Goal: Information Seeking & Learning: Learn about a topic

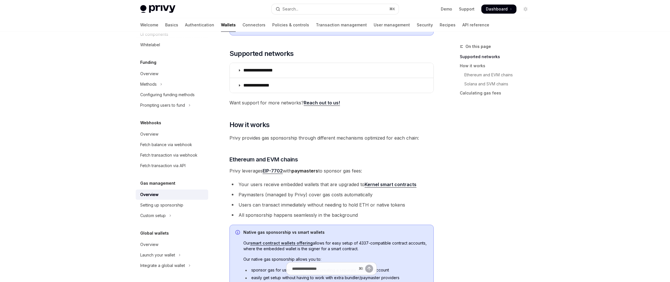
scroll to position [98, 0]
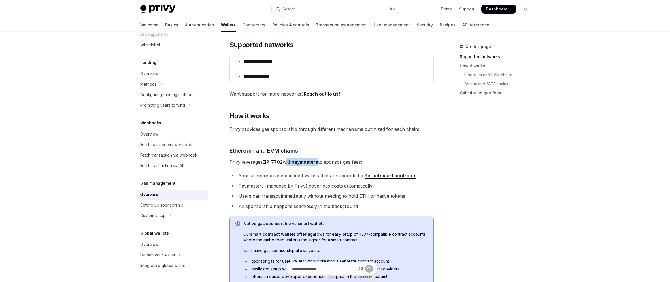
drag, startPoint x: 285, startPoint y: 161, endPoint x: 330, endPoint y: 161, distance: 44.5
click at [321, 160] on span "Privy leverages EIP-7702 with paymasters to sponsor gas fees:" at bounding box center [332, 162] width 204 height 8
click at [342, 165] on span "Privy leverages EIP-7702 with paymasters to sponsor gas fees:" at bounding box center [332, 162] width 204 height 8
drag, startPoint x: 253, startPoint y: 180, endPoint x: 282, endPoint y: 177, distance: 29.7
click at [282, 177] on ul "Your users receive embedded wallets that are upgraded to Kernel smart contracts…" at bounding box center [332, 190] width 204 height 39
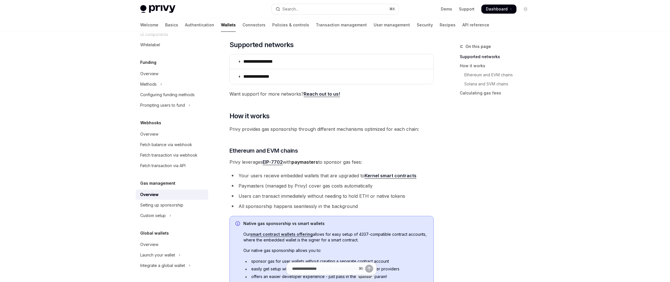
click at [283, 177] on li "Your users receive embedded wallets that are upgraded to Kernel smart contracts" at bounding box center [332, 175] width 204 height 8
drag, startPoint x: 268, startPoint y: 176, endPoint x: 293, endPoint y: 174, distance: 25.6
click at [292, 174] on li "Your users receive embedded wallets that are upgraded to Kernel smart contracts" at bounding box center [332, 175] width 204 height 8
click at [303, 172] on li "Your users receive embedded wallets that are upgraded to Kernel smart contracts" at bounding box center [332, 175] width 204 height 8
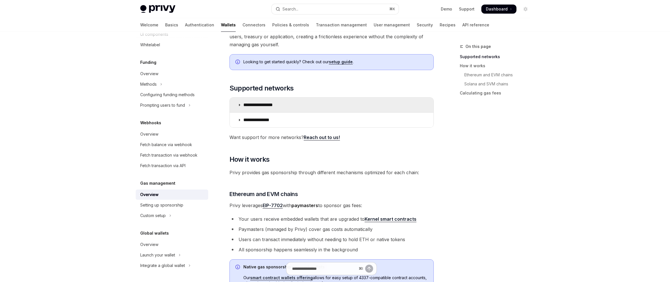
scroll to position [0, 0]
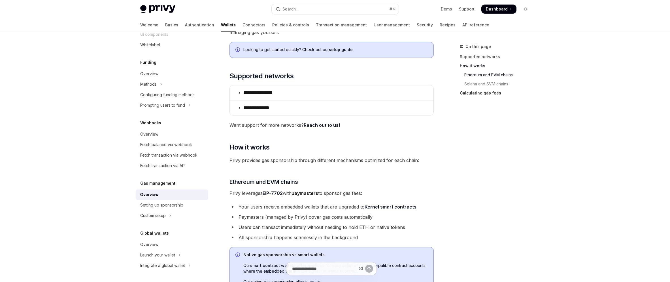
scroll to position [51, 0]
